Goal: Find specific page/section: Find specific page/section

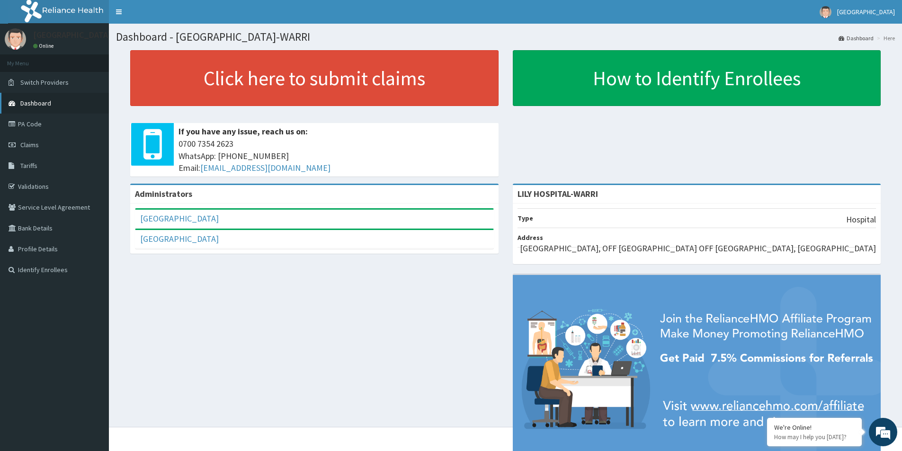
click at [36, 107] on link "Dashboard" at bounding box center [54, 103] width 109 height 21
click at [45, 272] on link "Identify Enrollees" at bounding box center [54, 269] width 109 height 21
